Goal: Task Accomplishment & Management: Manage account settings

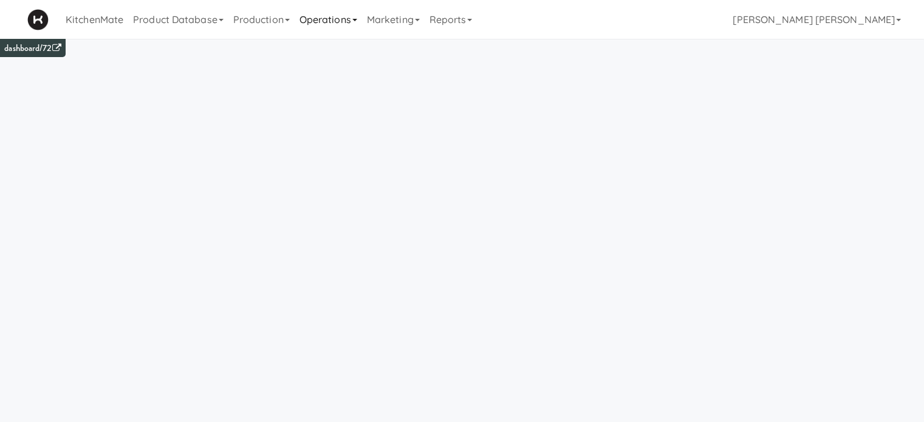
click at [331, 22] on link "Operations" at bounding box center [328, 19] width 67 height 39
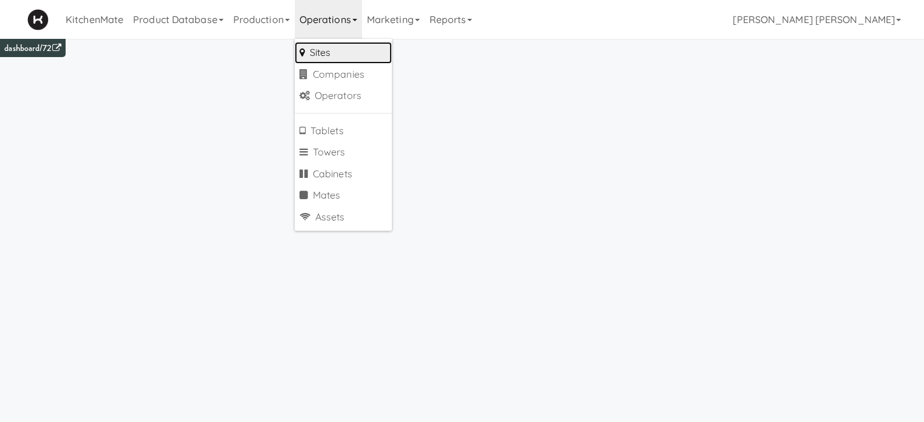
click at [332, 56] on link "Sites" at bounding box center [343, 53] width 97 height 22
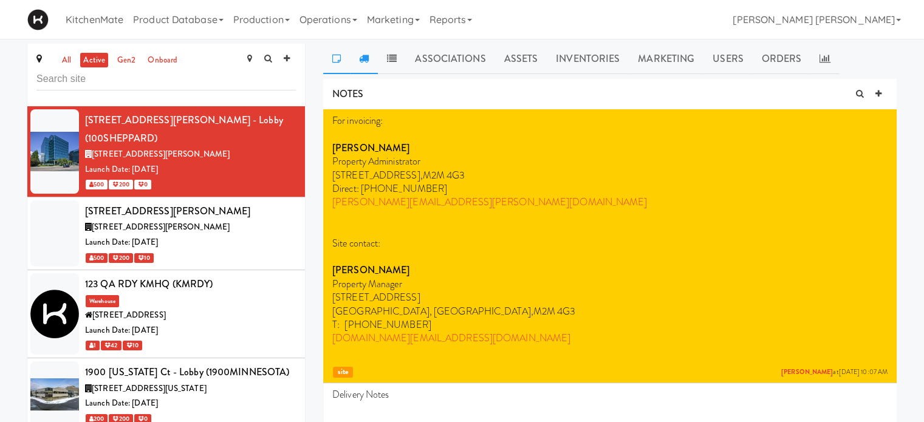
click at [364, 58] on icon at bounding box center [364, 58] width 10 height 10
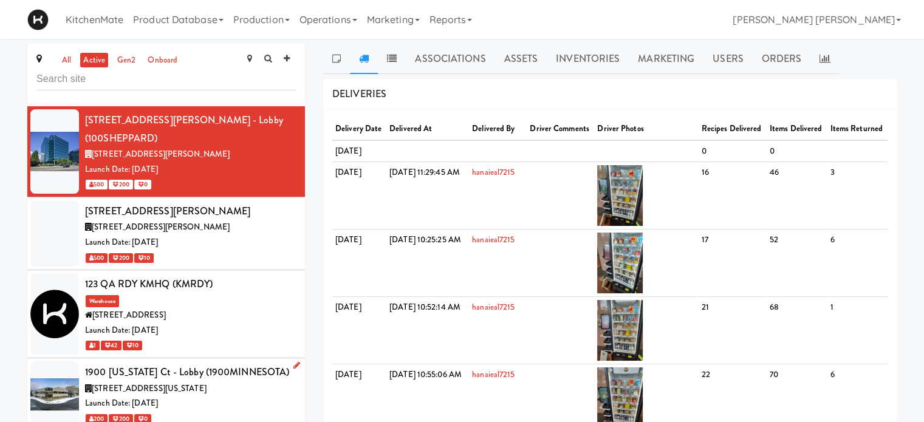
click at [168, 383] on span "[STREET_ADDRESS][US_STATE]" at bounding box center [149, 389] width 115 height 12
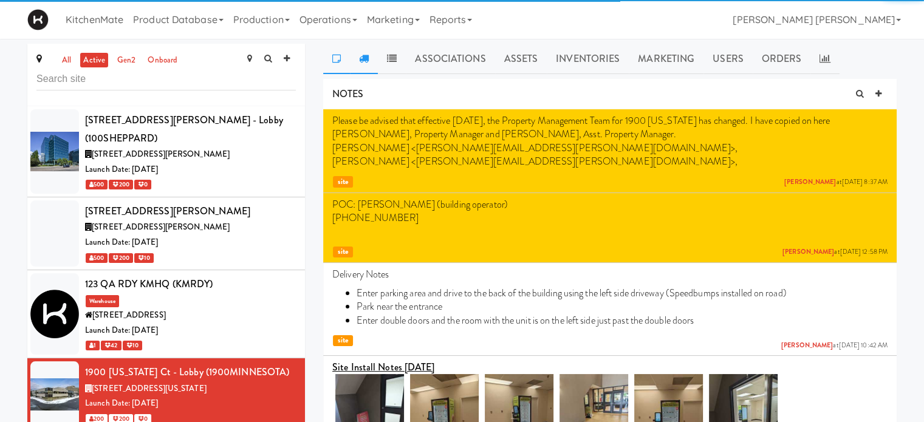
click at [364, 61] on icon at bounding box center [364, 58] width 10 height 10
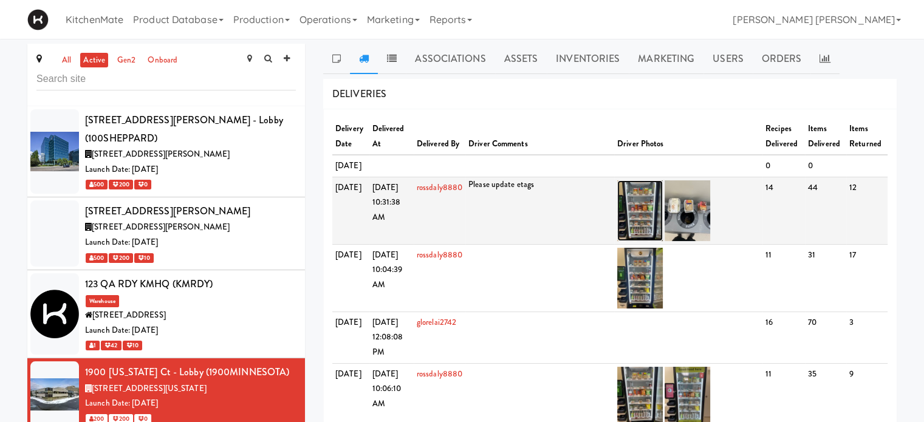
click at [640, 240] on img at bounding box center [640, 210] width 46 height 61
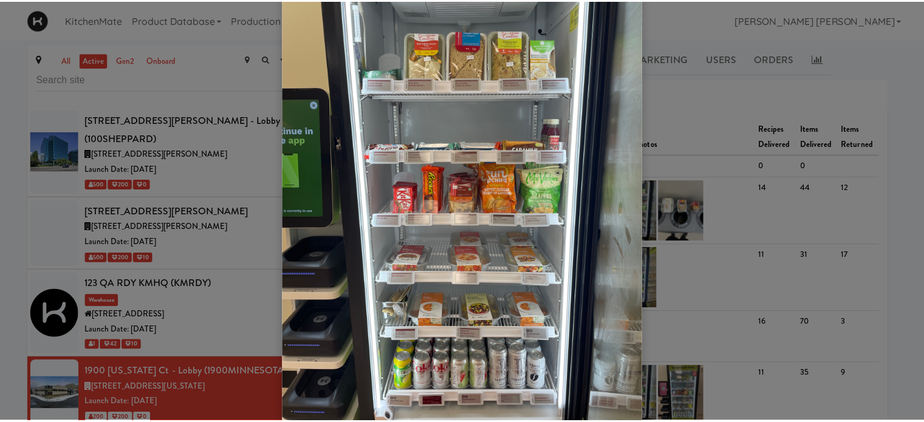
scroll to position [73, 0]
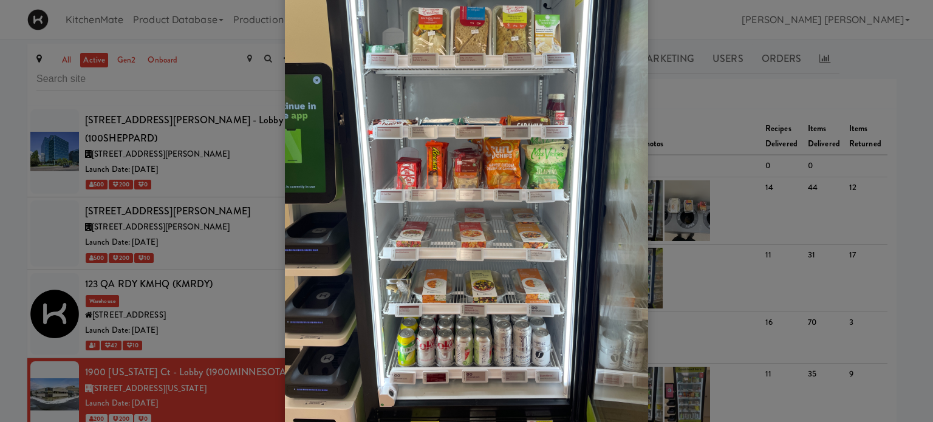
click at [669, 181] on div at bounding box center [466, 211] width 933 height 422
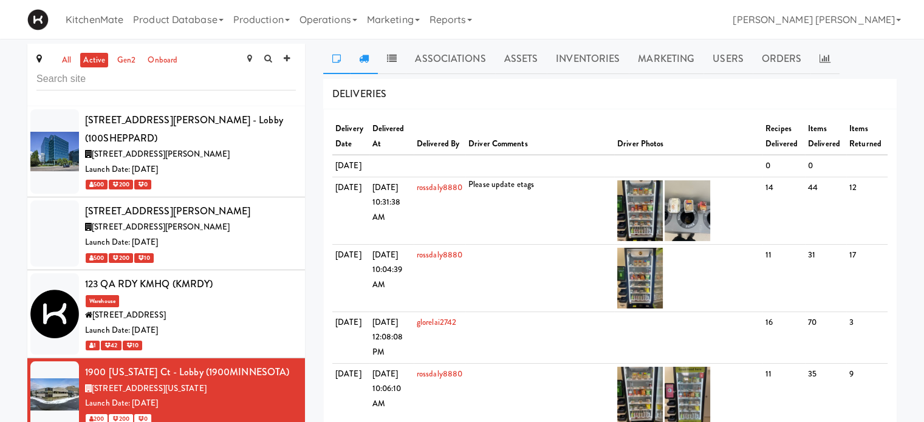
click at [335, 57] on icon at bounding box center [336, 58] width 9 height 10
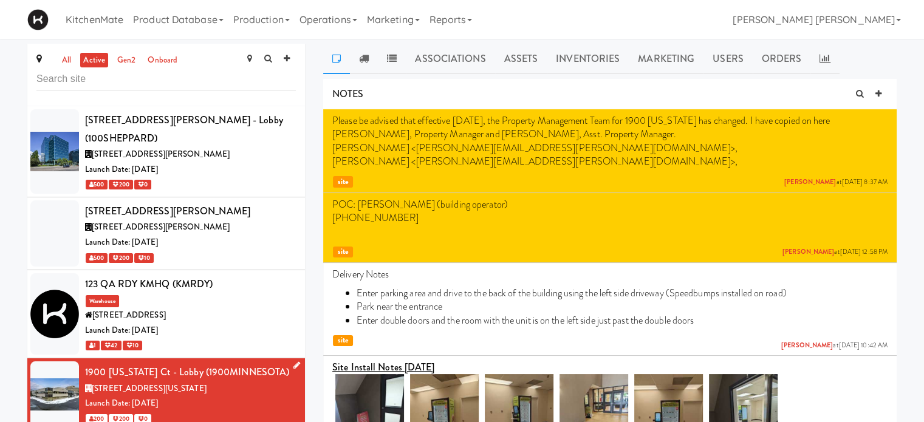
click at [293, 361] on icon at bounding box center [296, 365] width 7 height 8
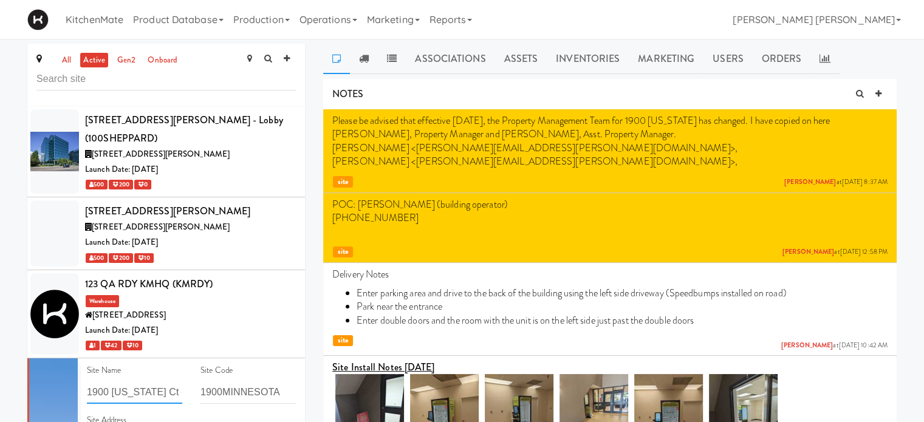
click at [124, 381] on input "1900 [US_STATE] Ct - Lobby" at bounding box center [134, 392] width 95 height 22
click at [213, 381] on input "1900MINNESOTA" at bounding box center [247, 392] width 95 height 22
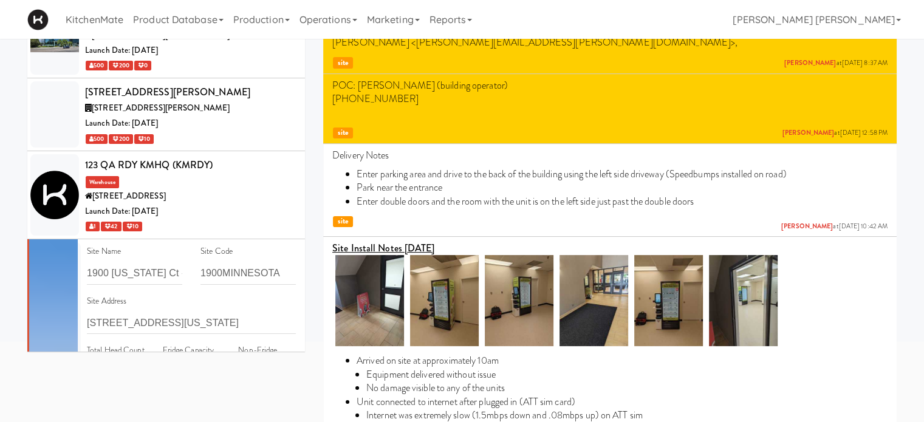
scroll to position [121, 0]
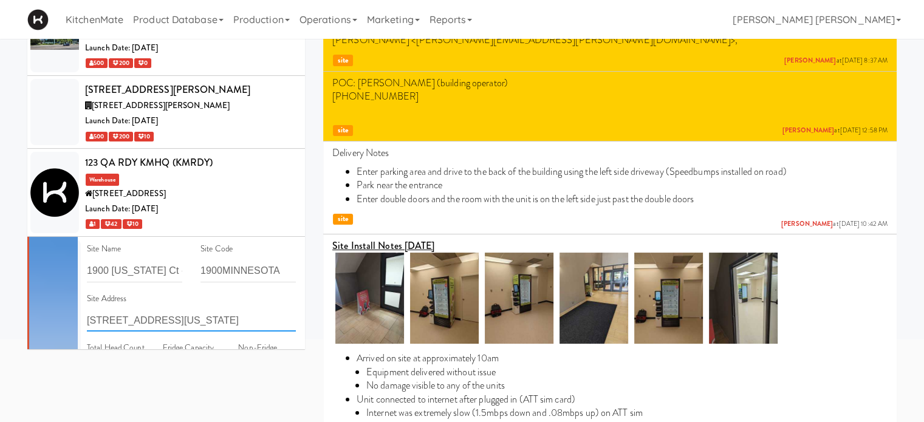
click at [191, 309] on input "[STREET_ADDRESS][US_STATE]" at bounding box center [191, 320] width 209 height 22
type input "CarePartners [GEOGRAPHIC_DATA], [STREET_ADDRESS][US_STATE]"
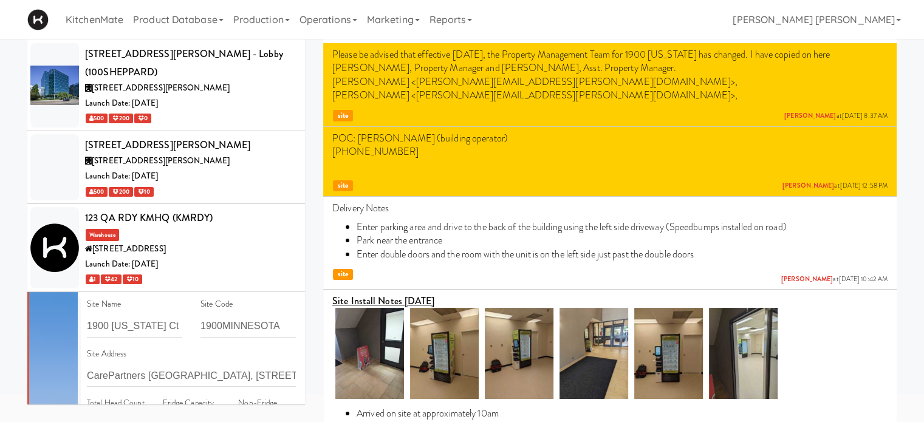
scroll to position [243, 0]
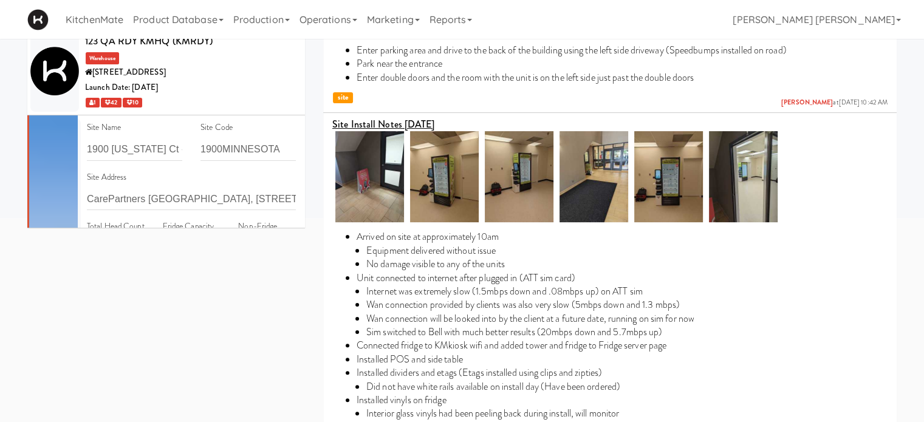
click at [250, 170] on div "Site Address CarePartners [GEOGRAPHIC_DATA], [STREET_ADDRESS][US_STATE]" at bounding box center [191, 190] width 209 height 41
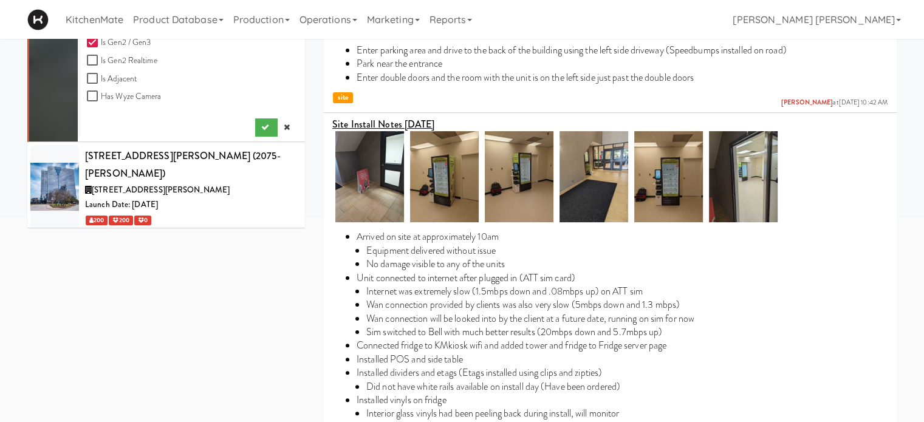
scroll to position [656, 0]
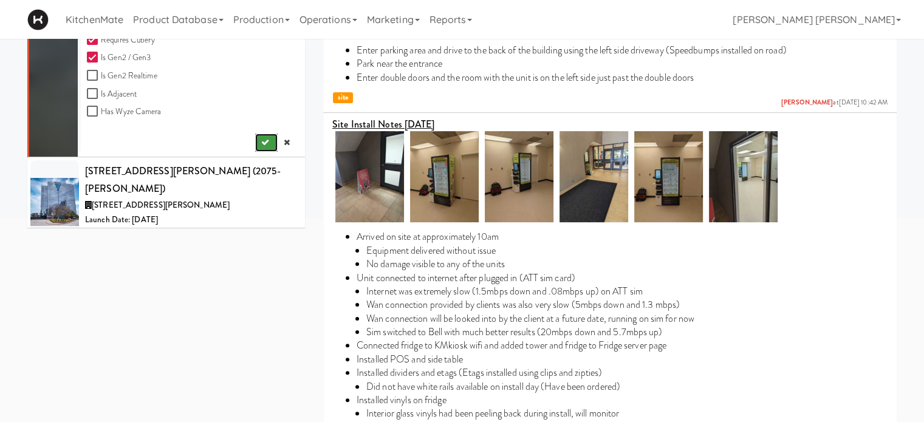
click at [261, 138] on icon "submit" at bounding box center [265, 142] width 8 height 8
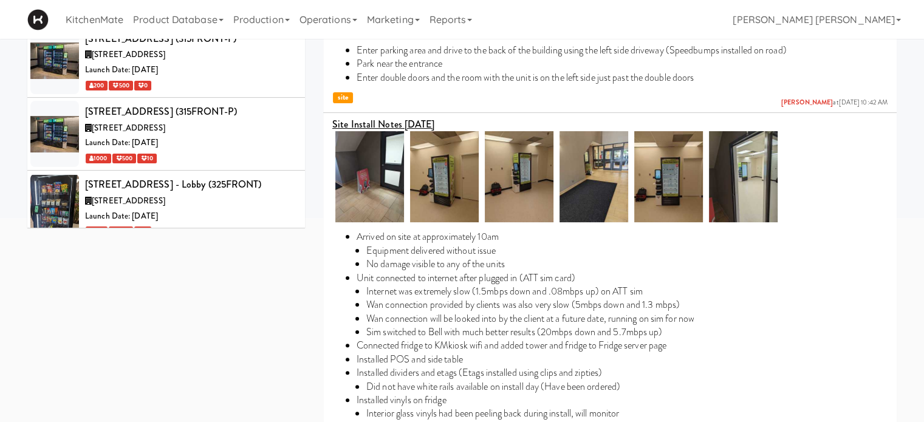
click at [314, 97] on div "Associations Assets Inventories Marketing Users Orders NOTES Please be advised …" at bounding box center [610, 348] width 592 height 1094
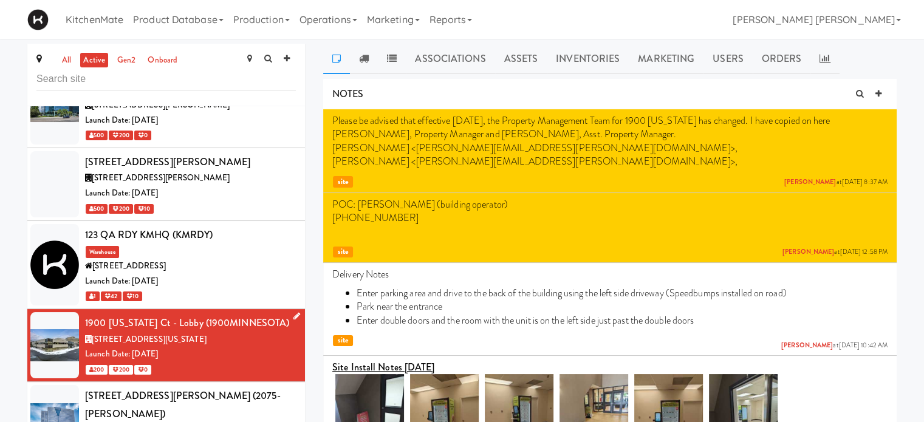
scroll to position [0, 0]
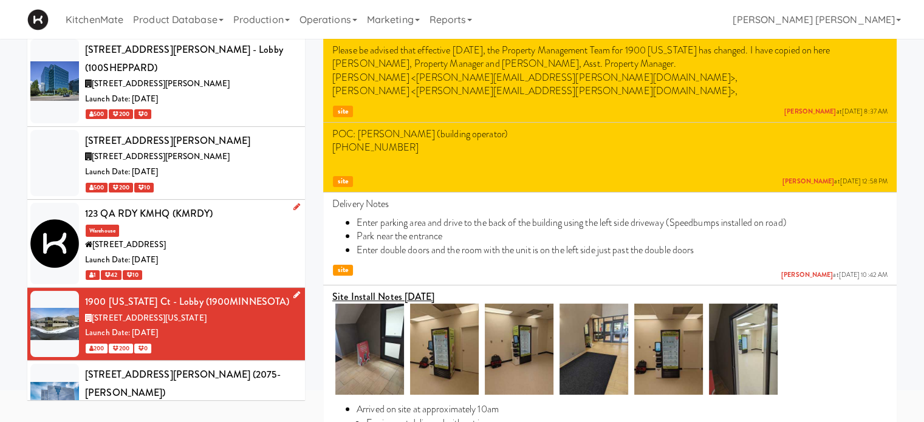
scroll to position [73, 0]
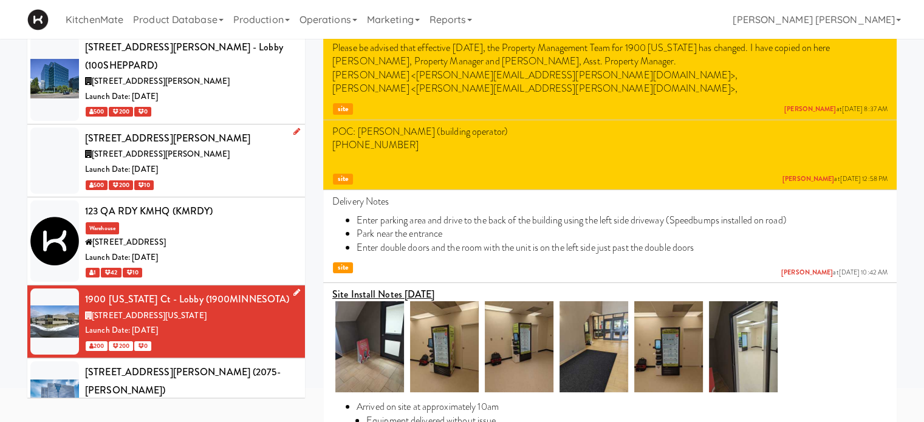
click at [44, 145] on div at bounding box center [54, 161] width 49 height 66
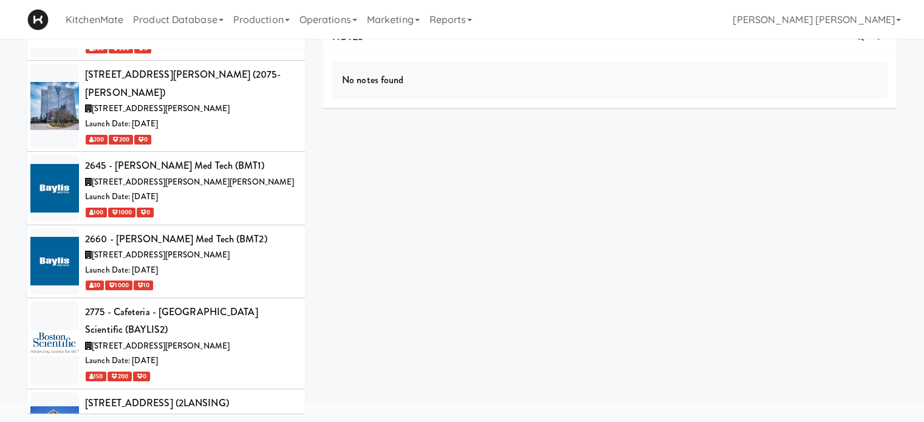
scroll to position [316, 0]
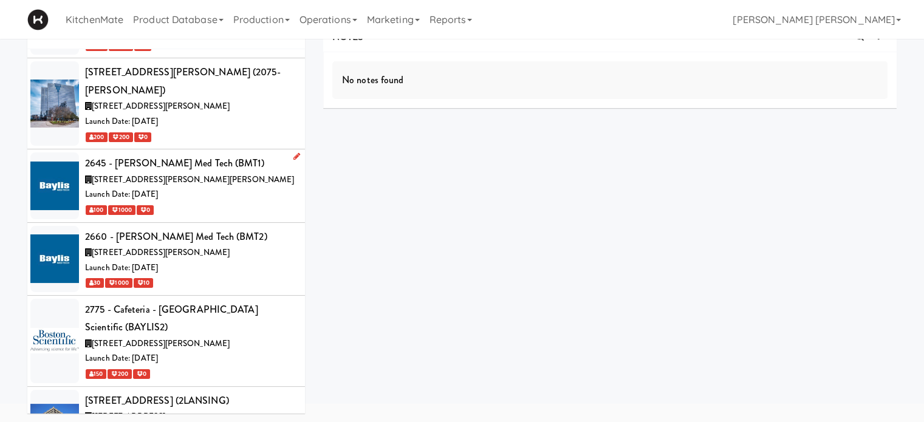
click at [61, 152] on div at bounding box center [54, 185] width 49 height 66
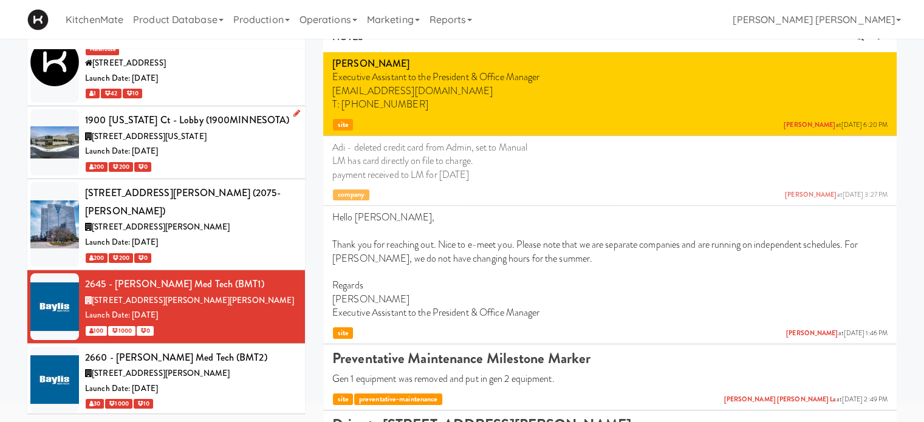
scroll to position [194, 0]
click at [381, 92] on p "[PERSON_NAME] Executive Assistant to the President & Office Manager [EMAIL_ADDR…" at bounding box center [609, 84] width 555 height 55
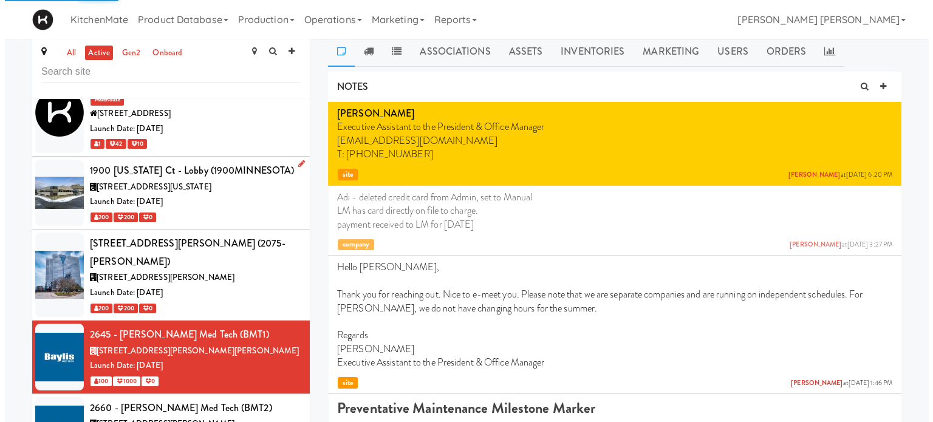
scroll to position [0, 0]
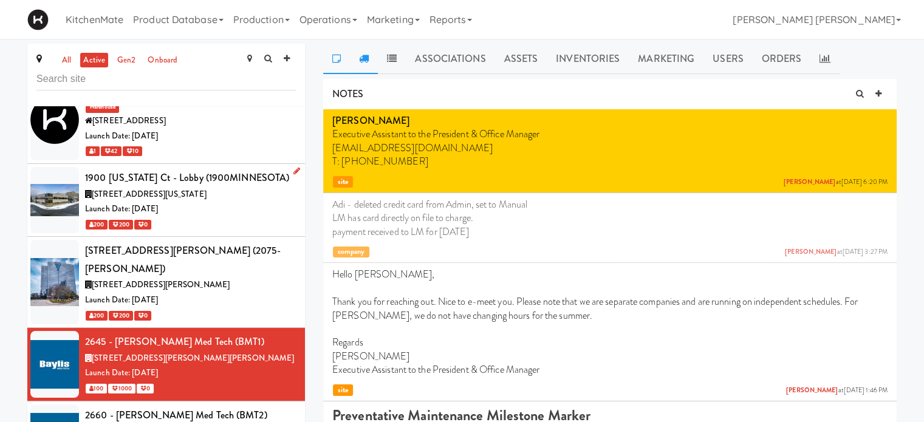
click at [366, 55] on icon at bounding box center [364, 58] width 10 height 10
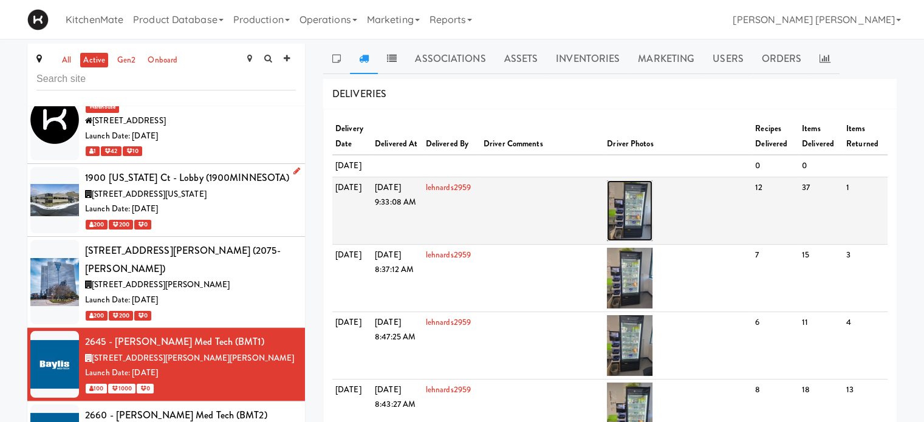
click at [632, 237] on img at bounding box center [630, 210] width 46 height 61
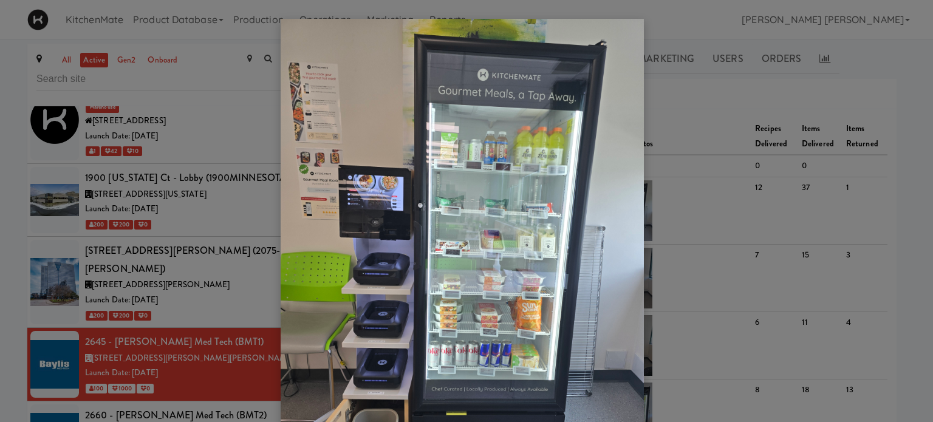
click at [709, 171] on div at bounding box center [466, 211] width 933 height 422
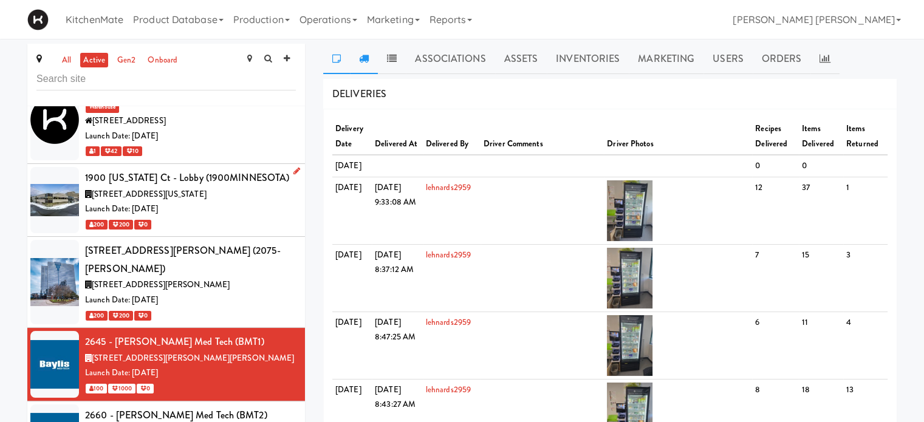
click at [330, 58] on link at bounding box center [336, 59] width 27 height 30
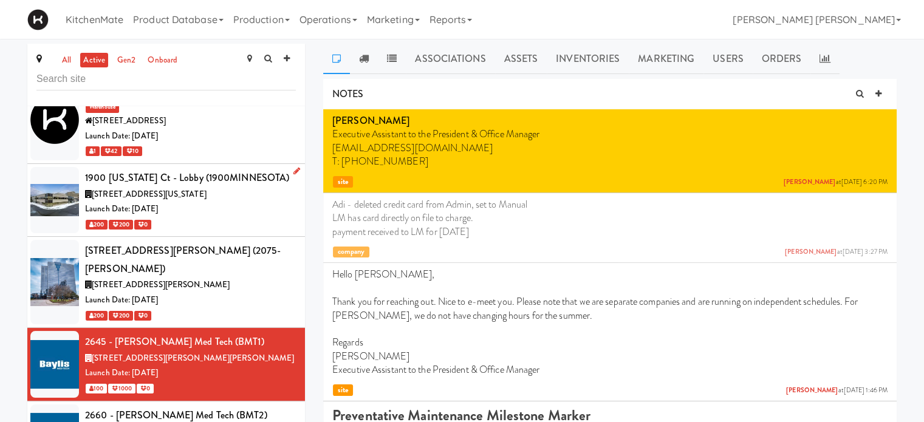
click at [293, 331] on icon at bounding box center [296, 335] width 7 height 8
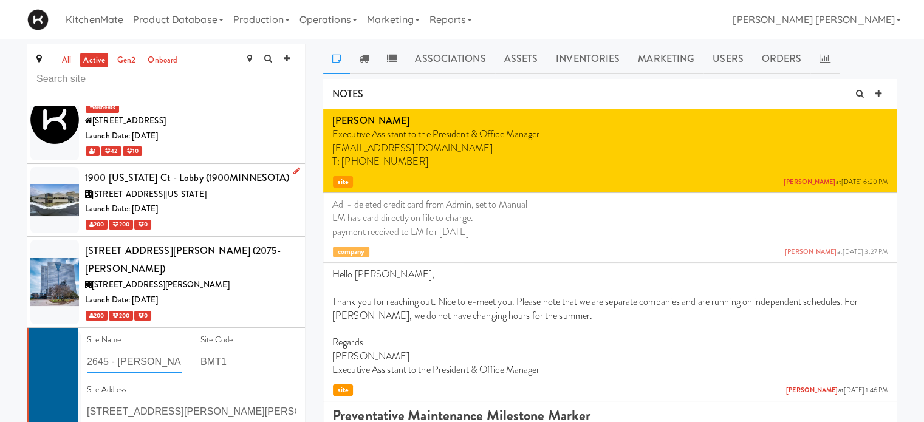
click at [148, 351] on input "2645 - [PERSON_NAME] Med Tech" at bounding box center [134, 362] width 95 height 22
click at [143, 400] on input "[STREET_ADDRESS][PERSON_NAME][PERSON_NAME]" at bounding box center [191, 411] width 209 height 22
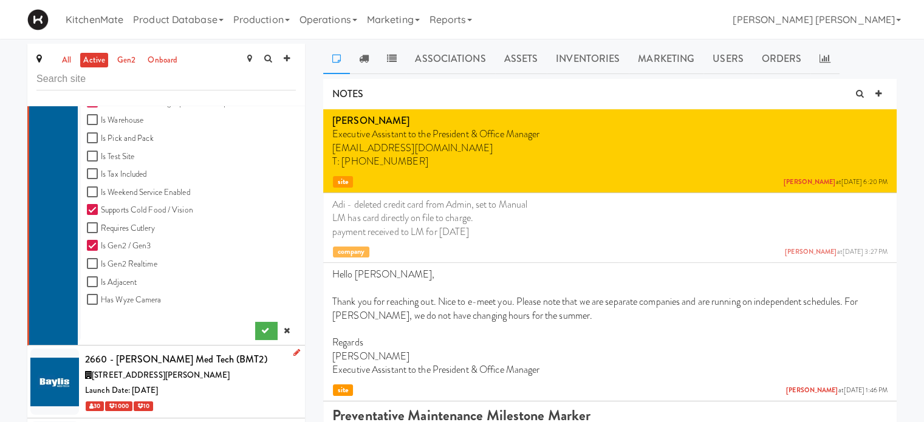
scroll to position [899, 0]
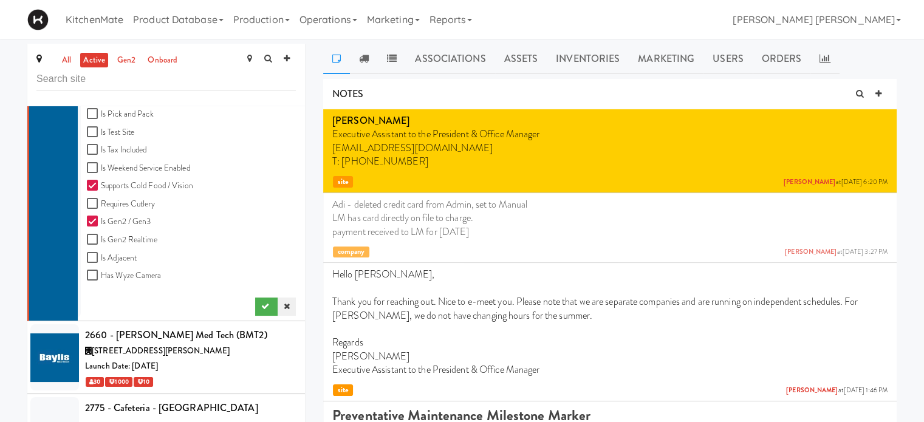
click at [284, 302] on icon at bounding box center [287, 306] width 6 height 8
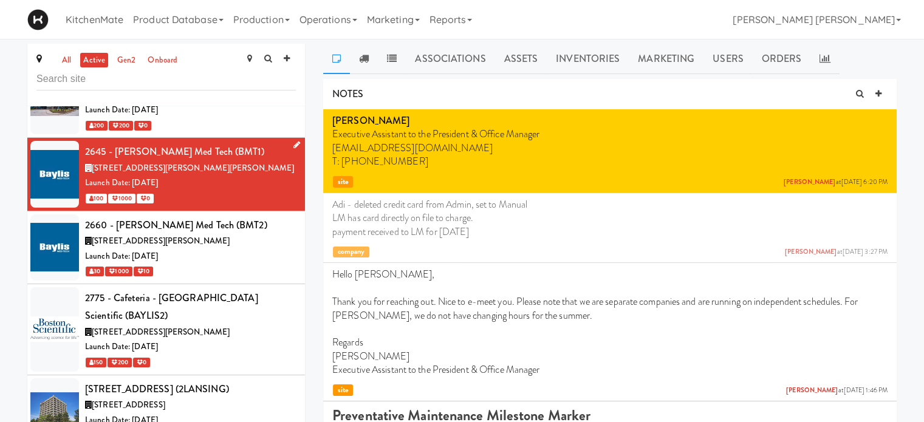
scroll to position [375, 0]
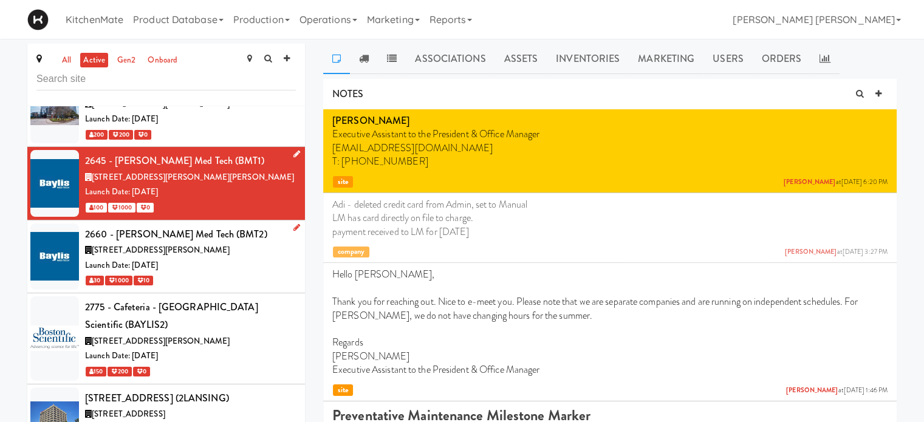
click at [188, 225] on div "2660 - [PERSON_NAME] Med Tech (BMT2)" at bounding box center [190, 234] width 211 height 18
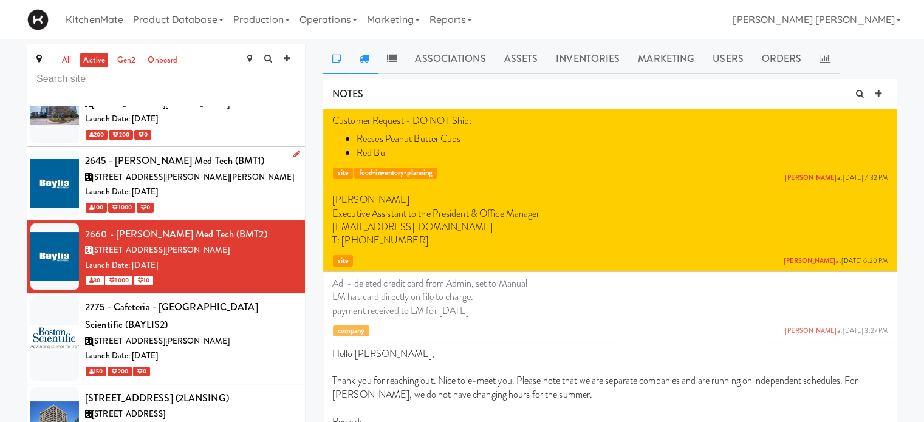
click at [360, 55] on icon at bounding box center [364, 58] width 10 height 10
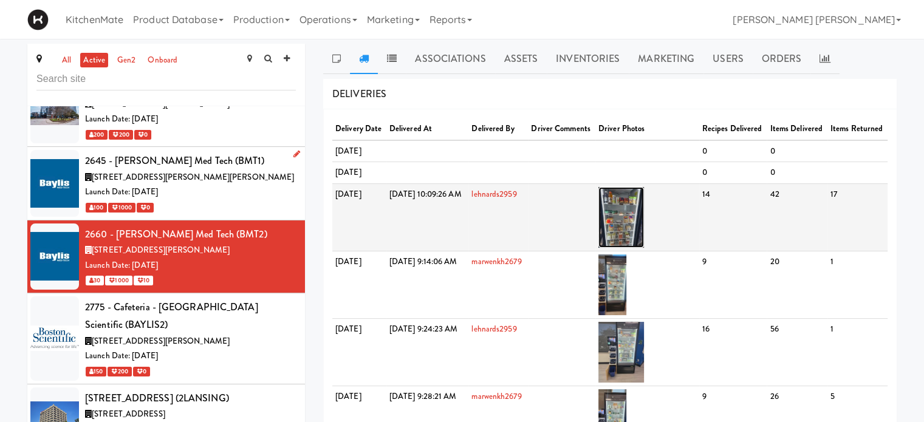
click at [644, 248] on img at bounding box center [621, 217] width 46 height 61
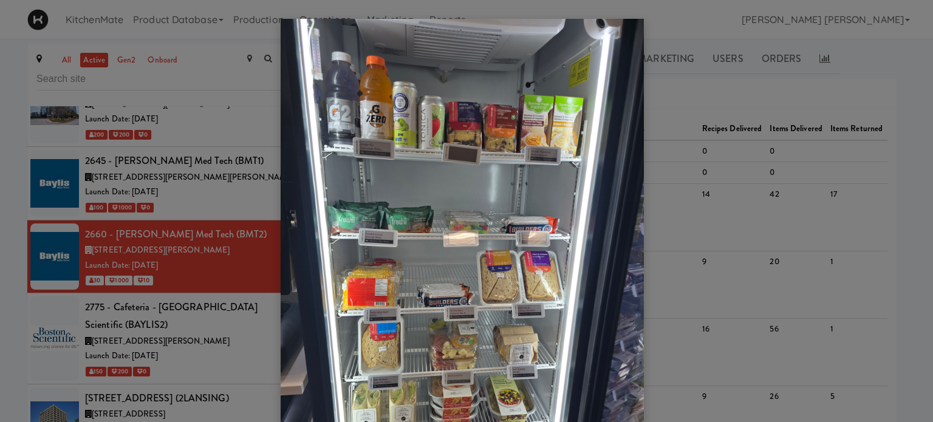
click at [665, 220] on div at bounding box center [466, 211] width 933 height 422
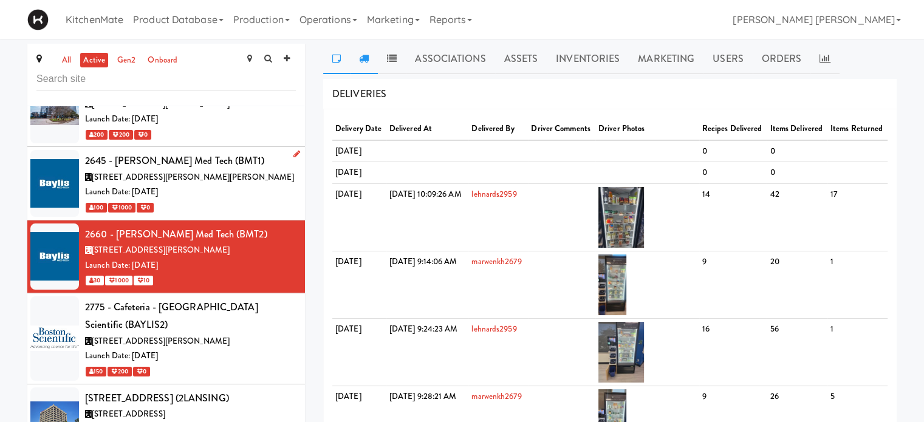
click at [335, 56] on icon at bounding box center [336, 58] width 9 height 10
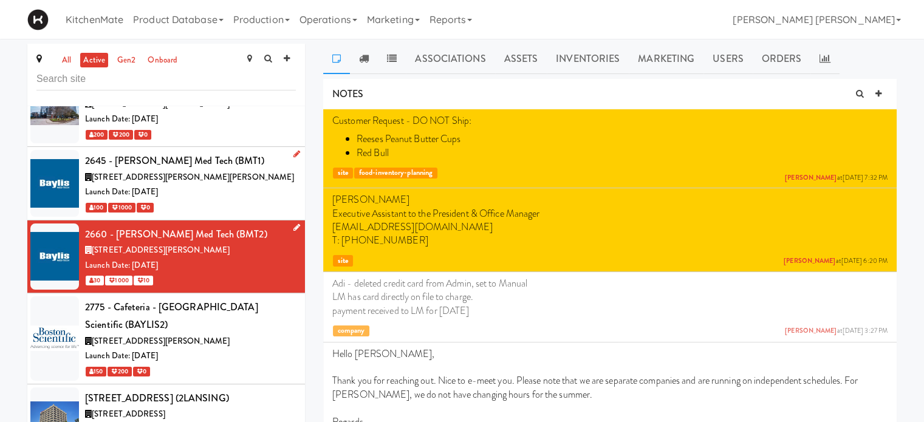
click at [293, 223] on icon at bounding box center [296, 227] width 7 height 8
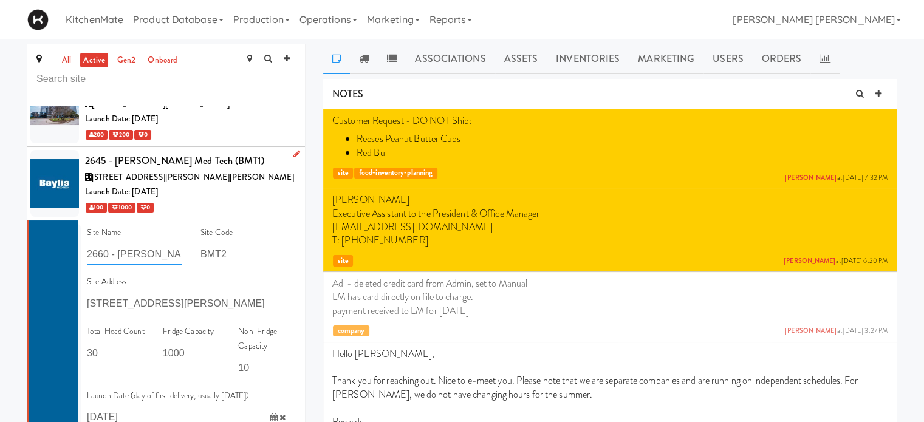
click at [130, 243] on input "2660 - [PERSON_NAME] Med Tech" at bounding box center [134, 254] width 95 height 22
click at [92, 293] on input "[STREET_ADDRESS][PERSON_NAME]" at bounding box center [191, 304] width 209 height 22
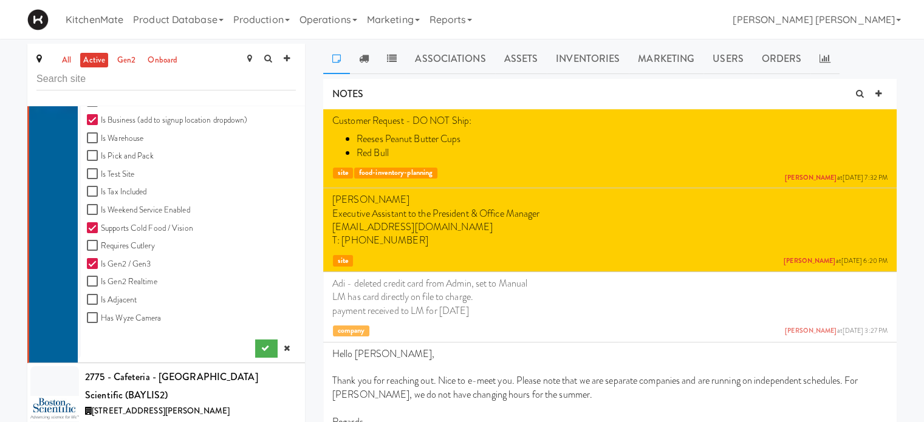
scroll to position [1007, 0]
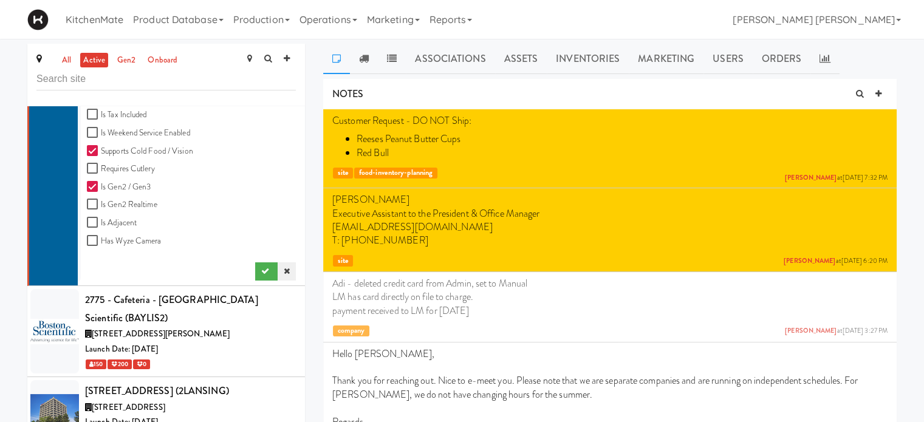
click at [281, 262] on link at bounding box center [287, 271] width 18 height 18
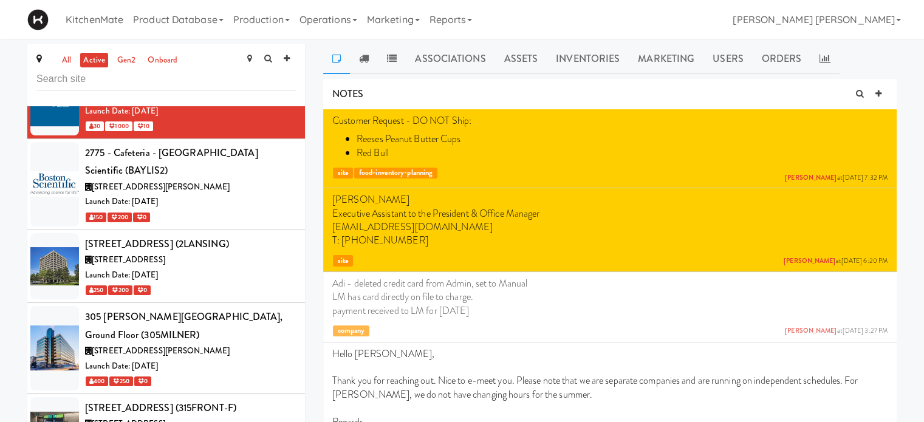
scroll to position [437, 0]
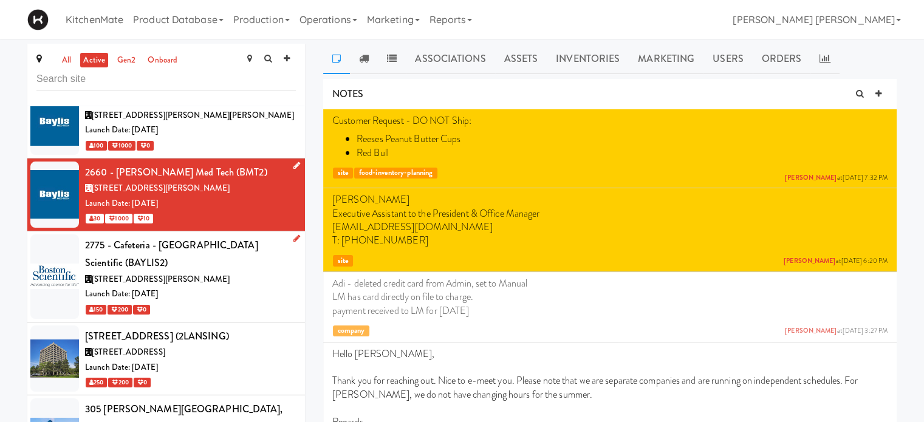
click at [146, 236] on div "2775 - Cafeteria - [GEOGRAPHIC_DATA] Scientific (BAYLIS2)" at bounding box center [190, 254] width 211 height 36
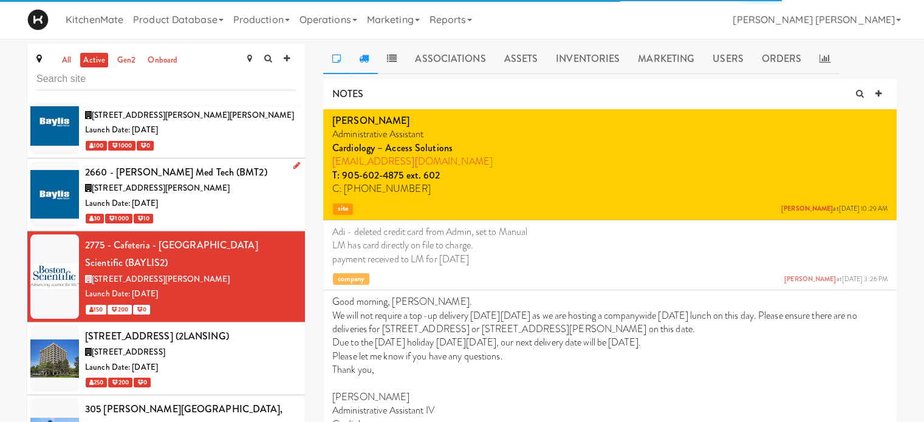
click at [364, 63] on icon at bounding box center [364, 58] width 10 height 10
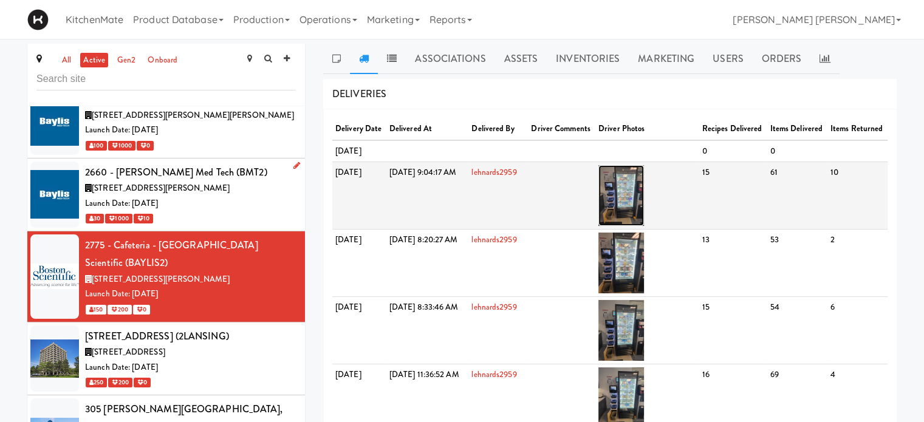
click at [644, 222] on img at bounding box center [621, 195] width 46 height 61
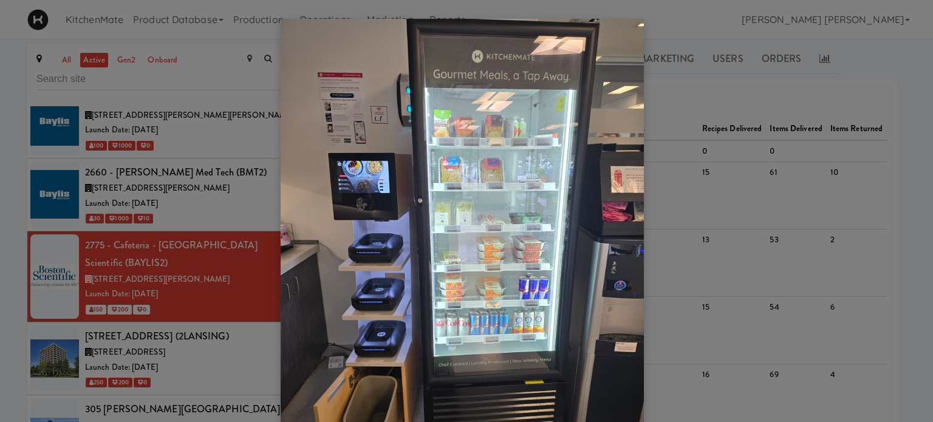
click at [680, 170] on div at bounding box center [466, 211] width 933 height 422
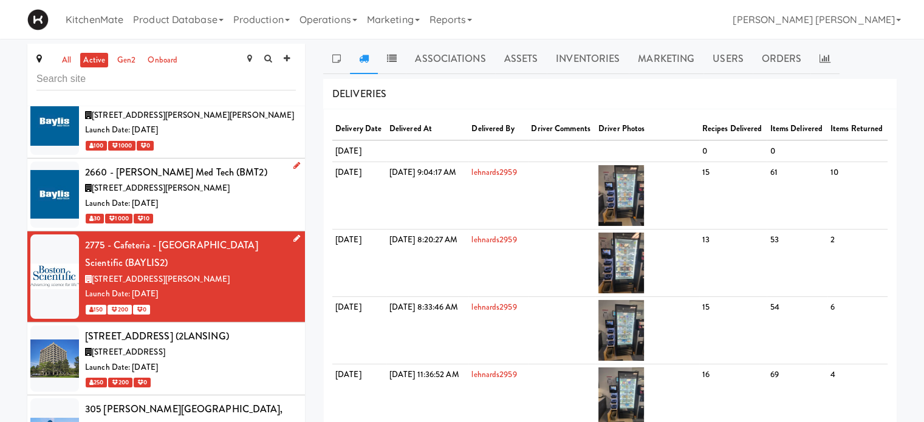
click at [288, 231] on link at bounding box center [294, 238] width 12 height 15
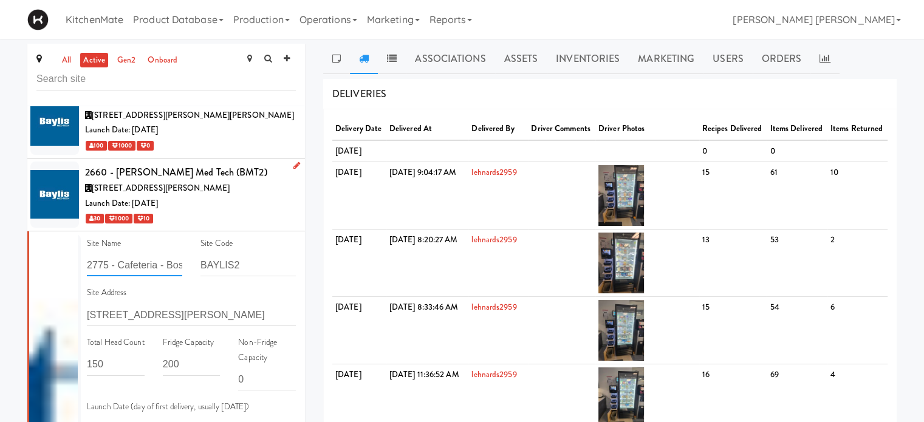
click at [143, 254] on input "2775 - Cafeteria - Boston Scientific" at bounding box center [134, 265] width 95 height 22
click at [104, 304] on input "[STREET_ADDRESS][PERSON_NAME]" at bounding box center [191, 315] width 209 height 22
